Goal: Task Accomplishment & Management: Manage account settings

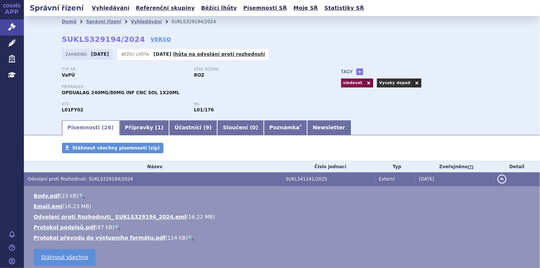
scroll to position [30, 0]
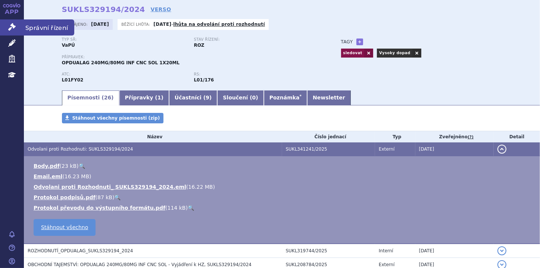
click at [7, 29] on link "Správní řízení" at bounding box center [12, 27] width 24 height 16
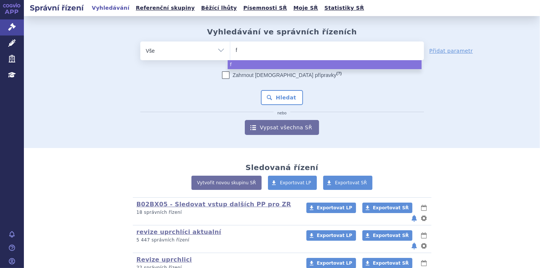
type input "fa"
type input "fab"
type input "fabha"
type input "fabhal"
type input "fabha"
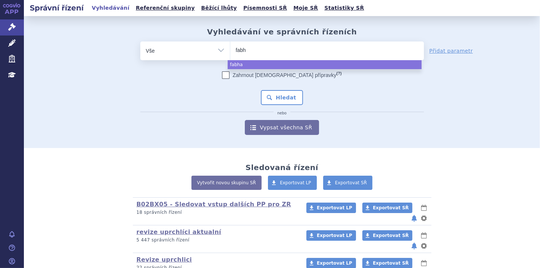
type input "fab"
type input "fa"
type input "f"
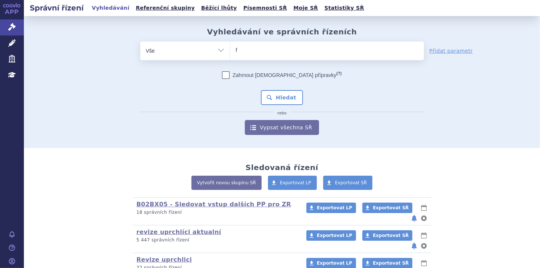
type input "fa"
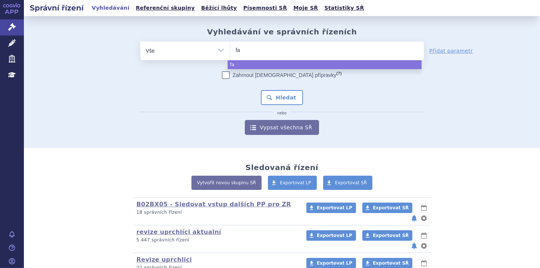
type input "fab"
type input "fabh"
type input "fabha"
type input "fabhal"
type input "fabhalta"
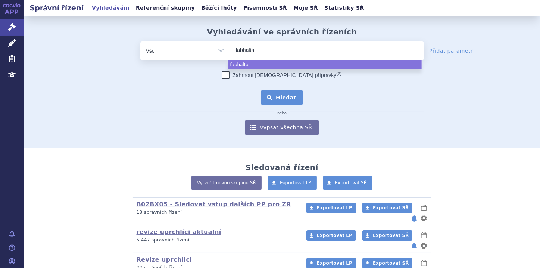
select select "fabhalta"
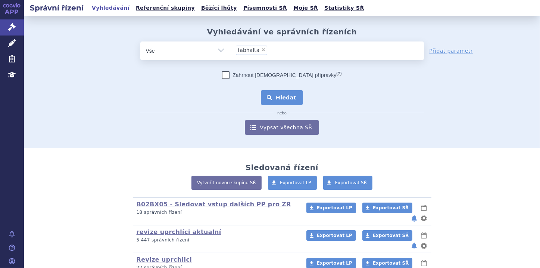
click at [280, 97] on button "Hledat" at bounding box center [282, 97] width 42 height 15
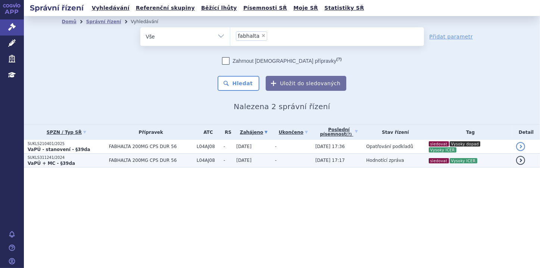
click at [62, 159] on p "SUKLS311241/2024" at bounding box center [67, 157] width 78 height 5
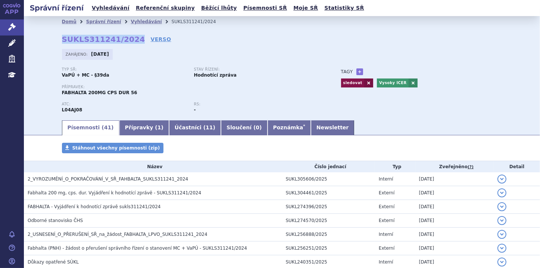
drag, startPoint x: 59, startPoint y: 40, endPoint x: 128, endPoint y: 40, distance: 69.1
click at [128, 40] on strong "SUKLS311241/2024" at bounding box center [103, 39] width 83 height 9
copy strong "SUKLS311241/2024"
click at [16, 30] on link "Správní řízení" at bounding box center [12, 27] width 24 height 16
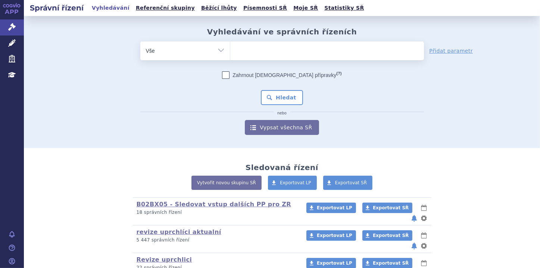
click at [241, 48] on ul at bounding box center [327, 49] width 194 height 16
click at [230, 48] on select at bounding box center [230, 50] width 0 height 19
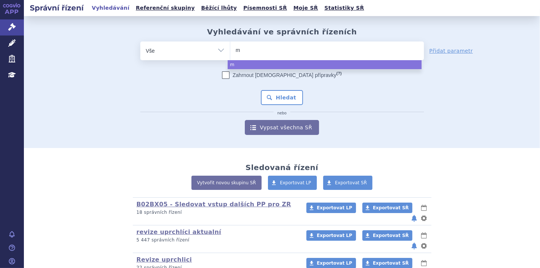
type input "mi"
type input "min"
type input "minj"
type input "minju"
type input "minjuv"
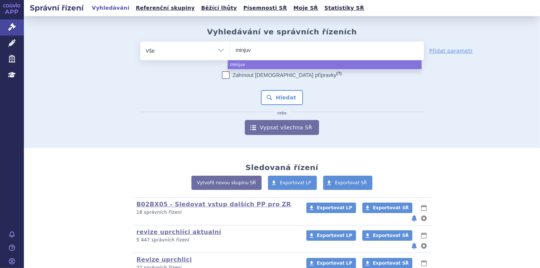
type input "minjuvi"
select select "minjuvi"
click at [272, 96] on button "Hledat" at bounding box center [282, 97] width 42 height 15
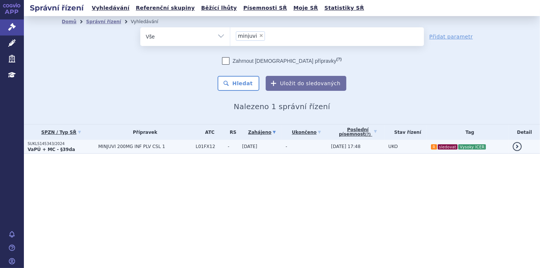
click at [66, 146] on p "SUKLS145343/2024" at bounding box center [61, 143] width 67 height 5
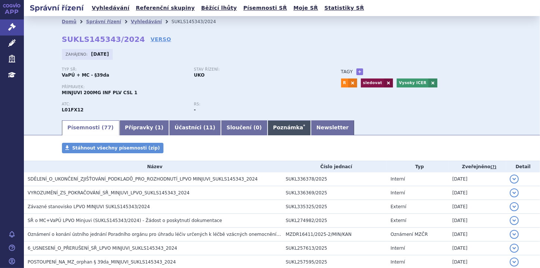
click at [268, 131] on link "Poznámka *" at bounding box center [289, 127] width 43 height 15
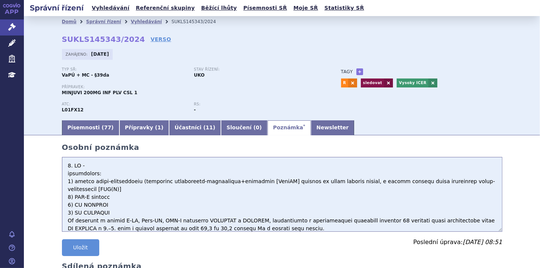
click at [62, 167] on textarea at bounding box center [282, 194] width 441 height 75
click at [66, 165] on textarea at bounding box center [282, 194] width 441 height 75
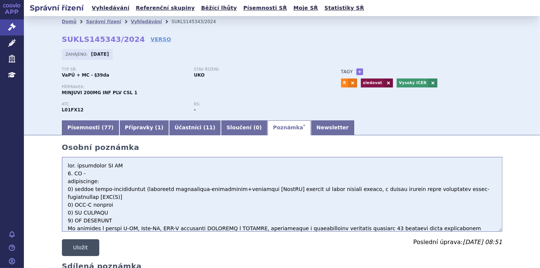
type textarea "lor. ipsumdolor SI AM 6. CO - adipiscinge: 8) seddoe tempo-incididuntut (labore…"
click at [83, 248] on button "Uložit" at bounding box center [80, 247] width 37 height 17
drag, startPoint x: 59, startPoint y: 94, endPoint x: 79, endPoint y: 94, distance: 20.2
click at [79, 94] on div "Domů Správní řízení Vyhledávání SUKLS145343/2024 SUKLS145343/2024 VERSO [GEOGRA…" at bounding box center [282, 73] width 470 height 92
copy span "MINJUVI"
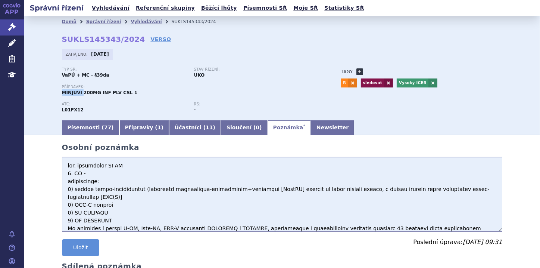
click at [357, 69] on link "+" at bounding box center [360, 71] width 7 height 7
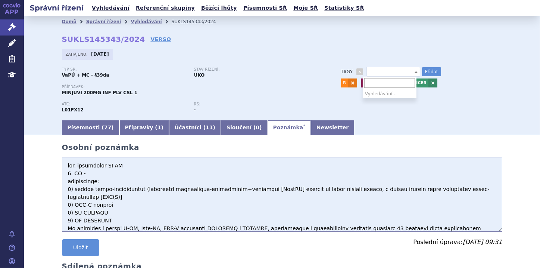
click at [415, 72] on b at bounding box center [416, 72] width 3 height 2
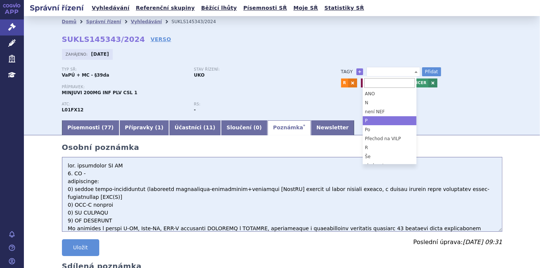
select select "P"
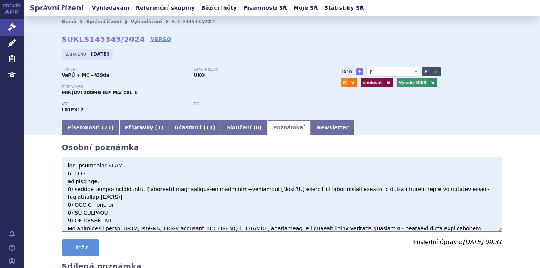
click at [426, 72] on button "Přidat" at bounding box center [431, 71] width 19 height 9
select select
click at [73, 240] on button "Uložit" at bounding box center [80, 247] width 37 height 17
